Goal: Transaction & Acquisition: Purchase product/service

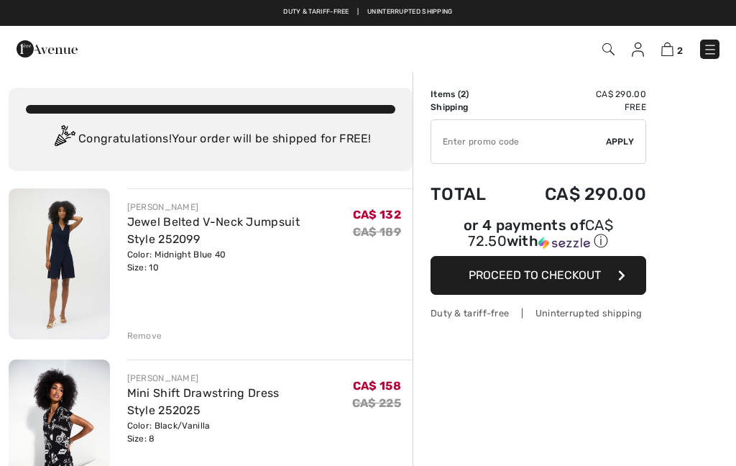
click at [175, 393] on link "Mini Shift Drawstring Dress Style 252025" at bounding box center [203, 401] width 152 height 31
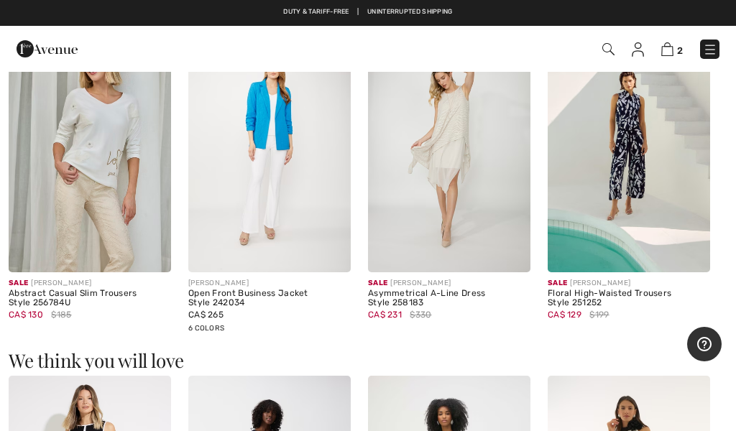
scroll to position [881, 0]
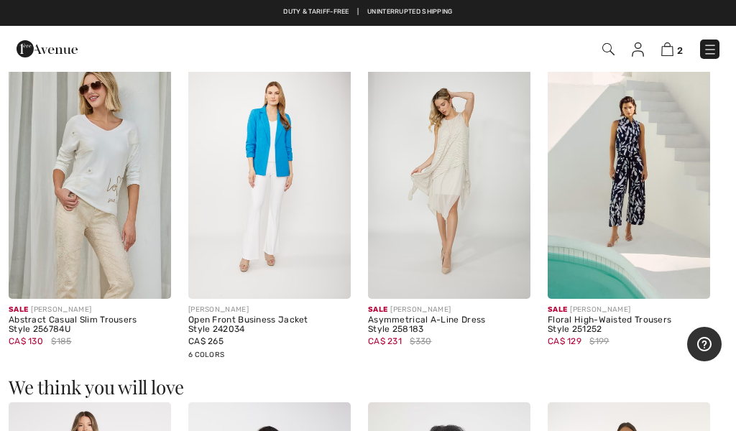
click at [627, 181] on img at bounding box center [629, 177] width 163 height 244
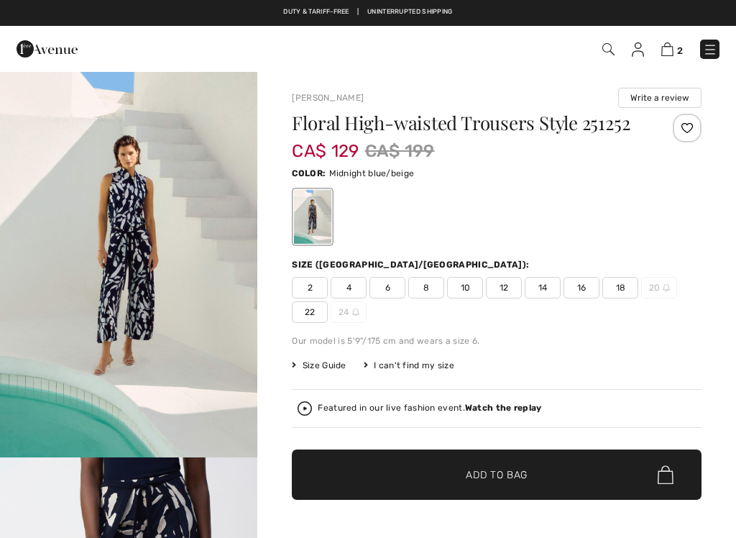
checkbox input "true"
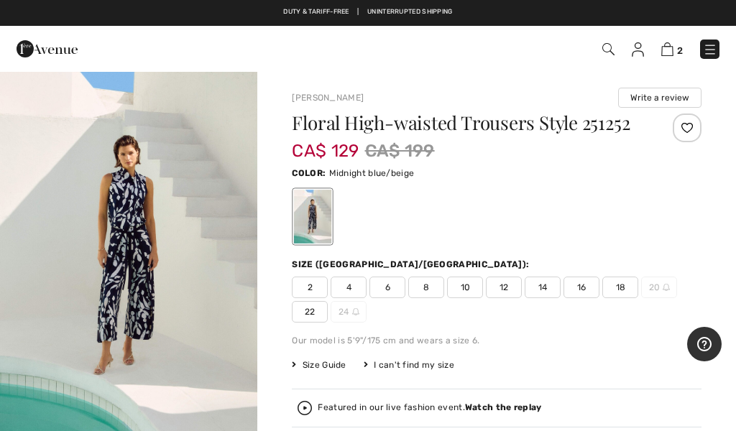
click at [663, 142] on div at bounding box center [672, 128] width 60 height 29
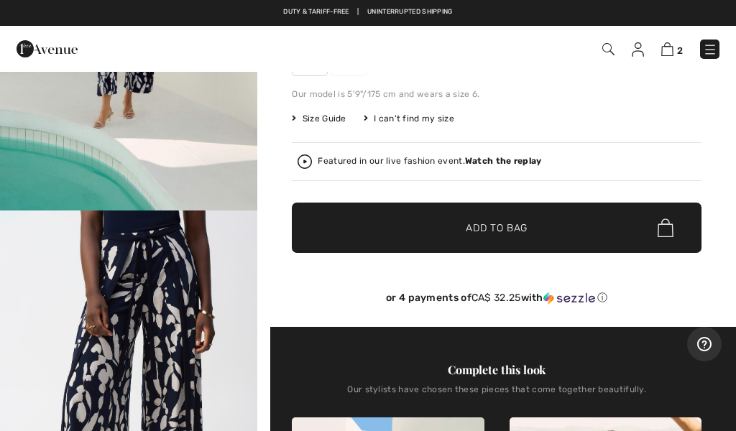
scroll to position [245, 0]
